Goal: Use online tool/utility: Use online tool/utility

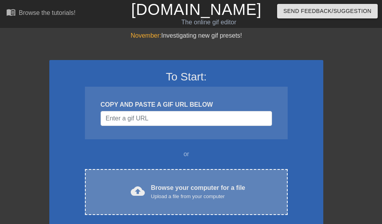
click at [167, 187] on div "Browse your computer for a file Upload a file from your computer" at bounding box center [198, 191] width 94 height 17
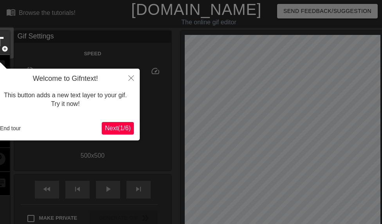
scroll to position [19, 0]
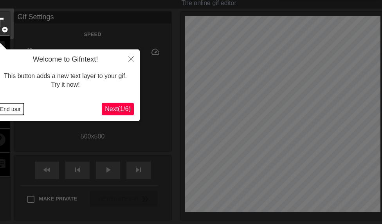
click at [16, 107] on button "End tour" at bounding box center [10, 109] width 27 height 12
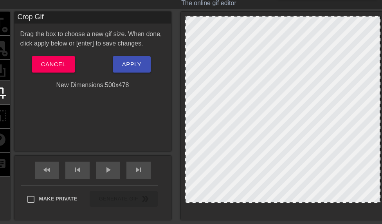
drag, startPoint x: 294, startPoint y: 209, endPoint x: 293, endPoint y: 200, distance: 9.2
click at [293, 200] on div at bounding box center [283, 109] width 196 height 187
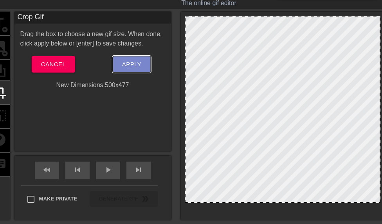
click at [137, 59] on span "Apply" at bounding box center [131, 64] width 19 height 10
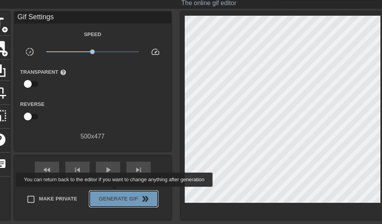
click at [116, 191] on button "Generate Gif double_arrow" at bounding box center [124, 199] width 68 height 16
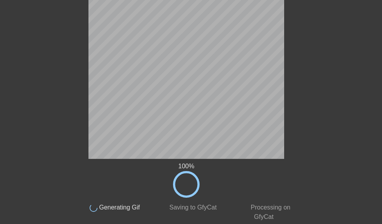
scroll to position [42, 0]
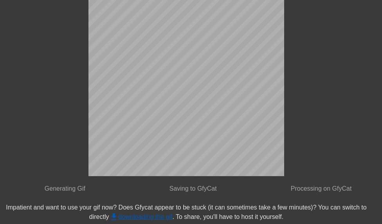
click at [138, 215] on link "get_app downloading the gif" at bounding box center [140, 216] width 63 height 7
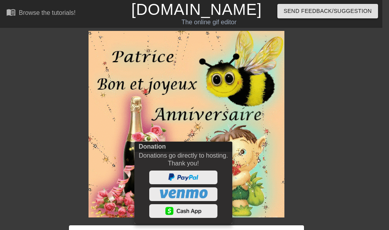
click at [251, 153] on div at bounding box center [194, 115] width 389 height 230
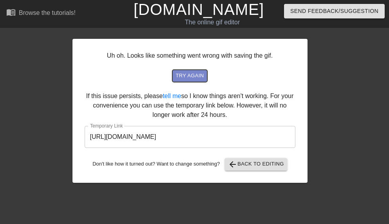
click at [198, 78] on span "try again" at bounding box center [189, 75] width 28 height 9
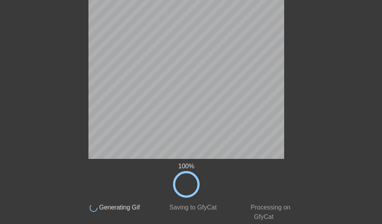
scroll to position [42, 0]
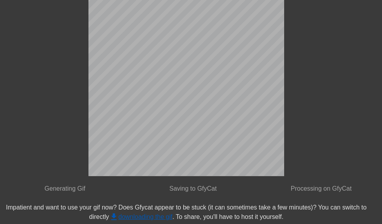
click at [158, 219] on link "get_app downloading the gif" at bounding box center [140, 216] width 63 height 7
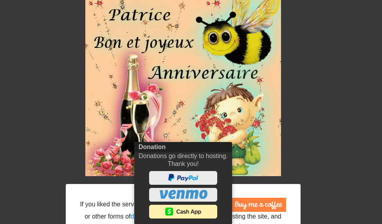
scroll to position [0, 0]
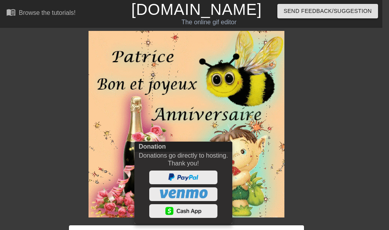
click at [230, 181] on div at bounding box center [183, 178] width 101 height 14
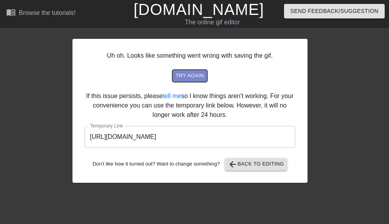
click at [193, 71] on span "try again" at bounding box center [189, 75] width 28 height 9
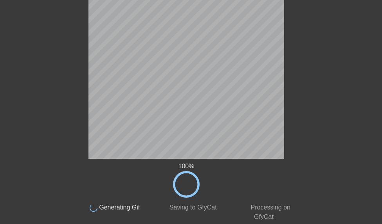
scroll to position [42, 0]
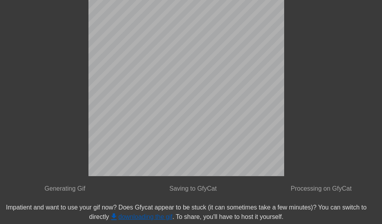
click at [155, 213] on link "get_app downloading the gif" at bounding box center [140, 216] width 63 height 7
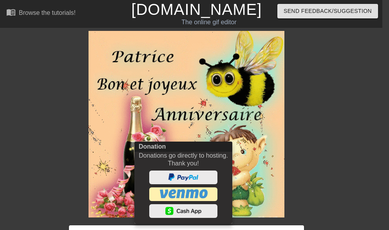
click at [166, 197] on img at bounding box center [183, 194] width 47 height 9
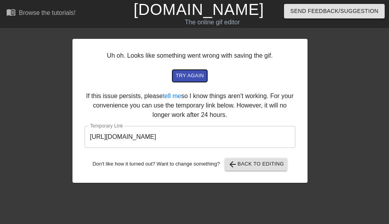
click at [186, 76] on span "try again" at bounding box center [189, 75] width 28 height 9
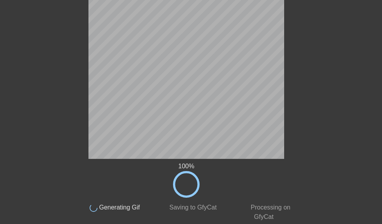
scroll to position [42, 0]
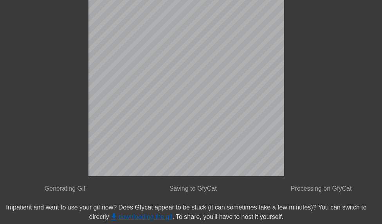
click at [171, 216] on link "get_app downloading the gif" at bounding box center [140, 216] width 63 height 7
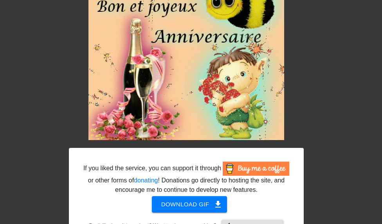
scroll to position [0, 0]
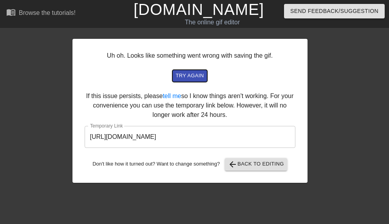
click at [180, 72] on span "try again" at bounding box center [189, 75] width 28 height 9
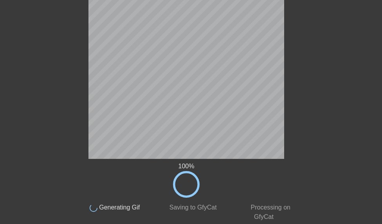
scroll to position [42, 0]
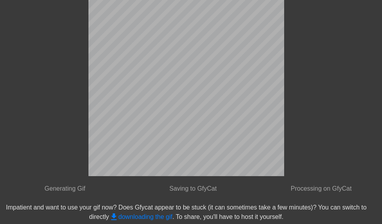
drag, startPoint x: 155, startPoint y: 216, endPoint x: 159, endPoint y: 211, distance: 6.7
click at [158, 213] on link "get_app downloading the gif" at bounding box center [140, 216] width 63 height 7
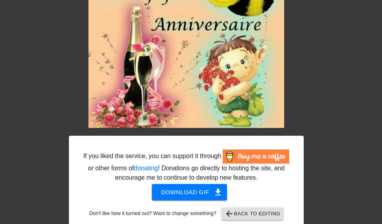
scroll to position [0, 0]
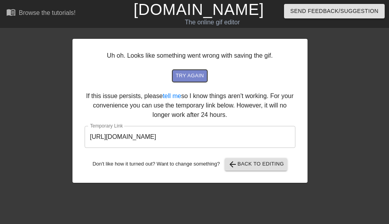
click at [202, 75] on span "try again" at bounding box center [189, 75] width 28 height 9
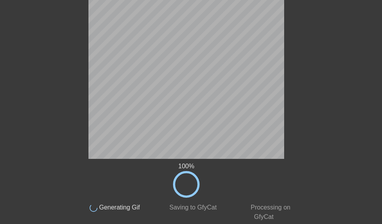
scroll to position [42, 0]
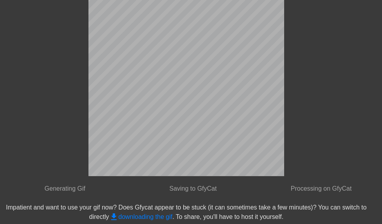
click at [166, 213] on link "get_app downloading the gif" at bounding box center [140, 216] width 63 height 7
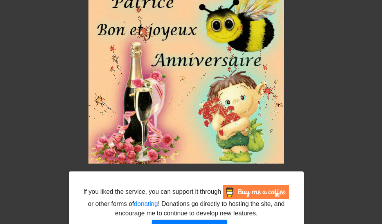
scroll to position [56, 0]
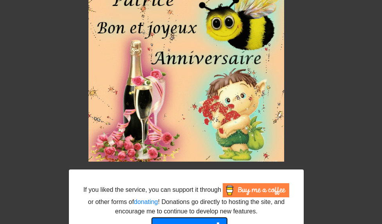
click at [176, 220] on button "Download gif get_app" at bounding box center [190, 225] width 76 height 16
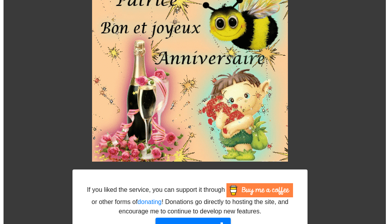
scroll to position [0, 0]
